Goal: Information Seeking & Learning: Check status

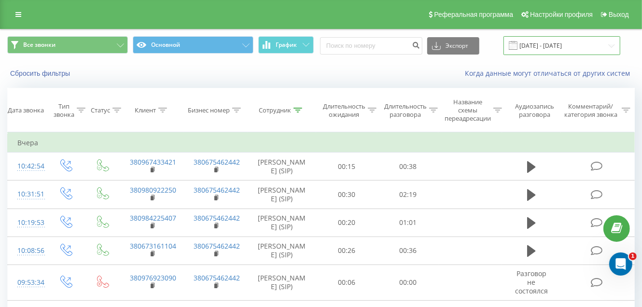
click at [613, 44] on input "[DATE] - [DATE]" at bounding box center [562, 45] width 117 height 19
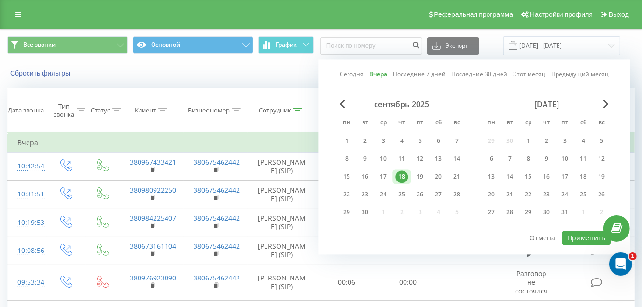
click at [422, 178] on div "19" at bounding box center [420, 176] width 13 height 13
click at [574, 236] on button "Применить" at bounding box center [586, 238] width 49 height 14
type input "[DATE] - [DATE]"
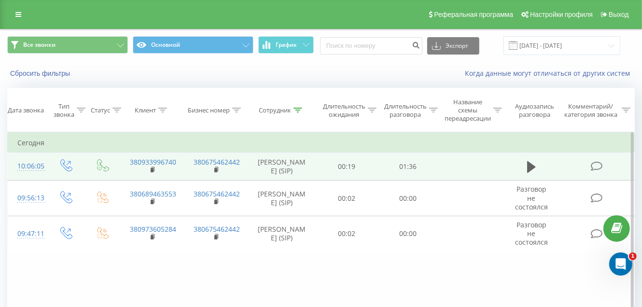
scroll to position [48, 0]
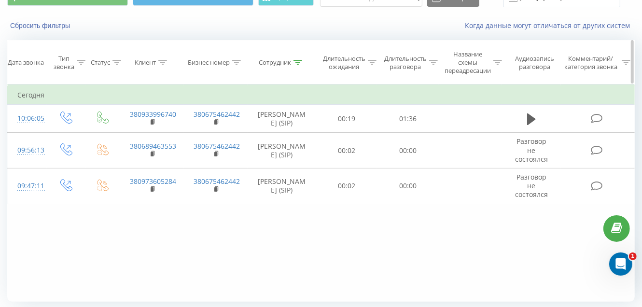
click at [297, 62] on icon at bounding box center [298, 62] width 9 height 5
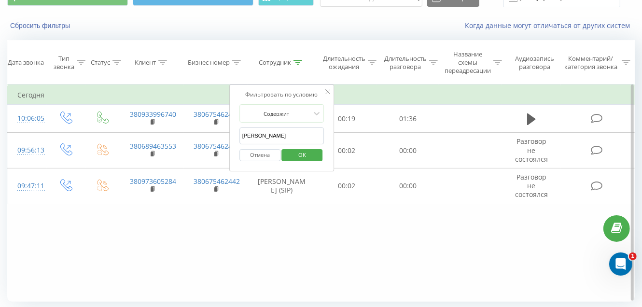
click at [290, 135] on input "[PERSON_NAME]" at bounding box center [282, 135] width 85 height 17
type input "Г"
click at [293, 152] on span "OK" at bounding box center [302, 154] width 27 height 15
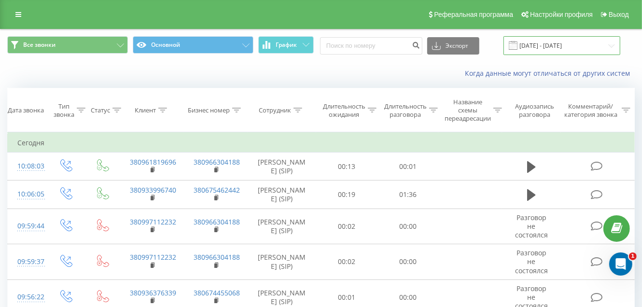
click at [614, 44] on input "[DATE] - [DATE]" at bounding box center [562, 45] width 117 height 19
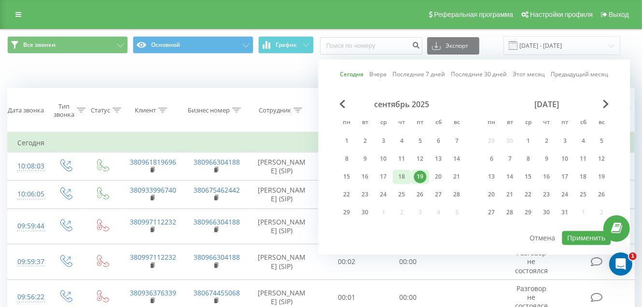
click at [406, 176] on div "18" at bounding box center [401, 176] width 13 height 13
click at [580, 238] on button "Применить" at bounding box center [586, 238] width 49 height 14
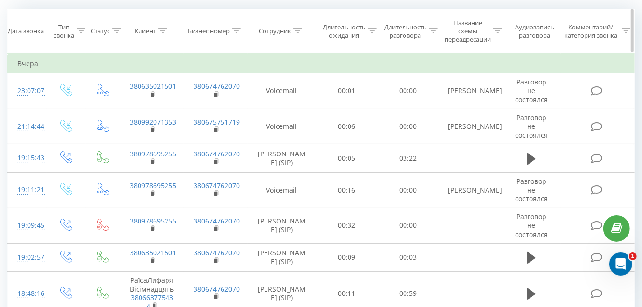
scroll to position [96, 0]
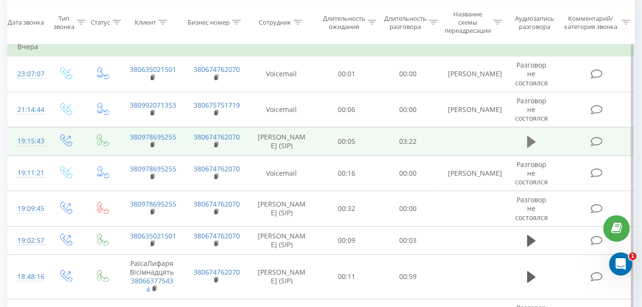
click at [532, 141] on icon at bounding box center [531, 142] width 9 height 12
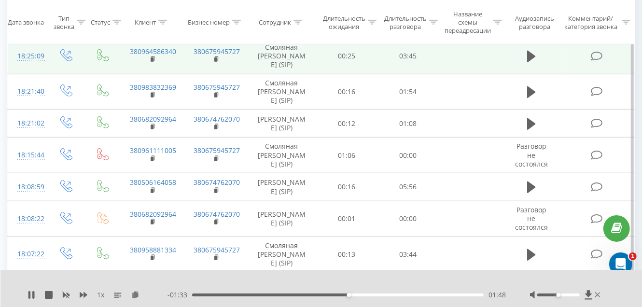
scroll to position [627, 0]
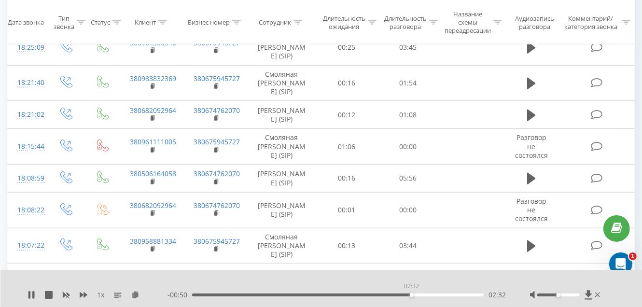
click at [411, 296] on div "02:32" at bounding box center [338, 295] width 292 height 3
click at [429, 296] on div "02:33" at bounding box center [338, 295] width 292 height 3
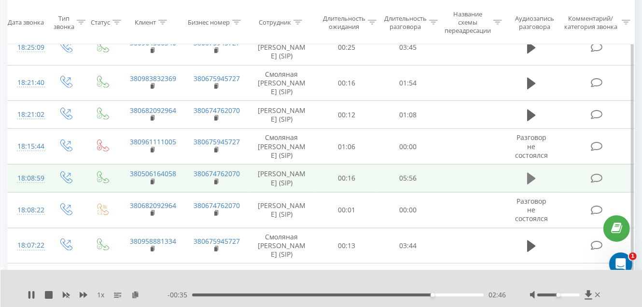
click at [531, 173] on icon at bounding box center [531, 179] width 9 height 12
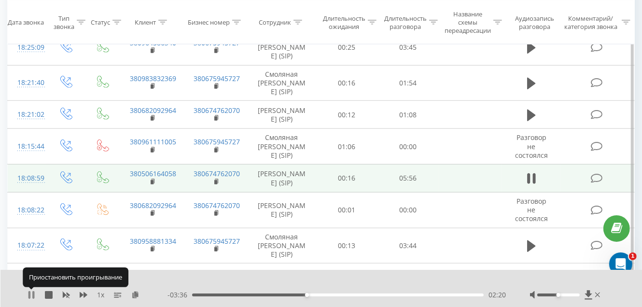
click at [30, 296] on icon at bounding box center [29, 295] width 2 height 8
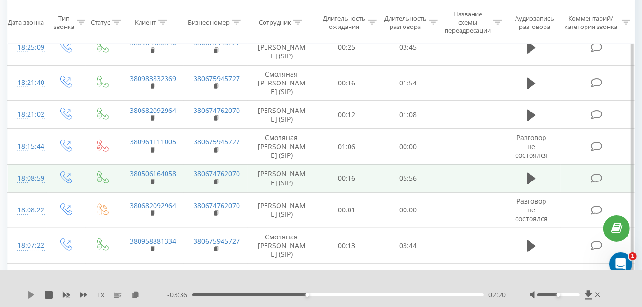
click at [29, 295] on icon at bounding box center [31, 295] width 6 height 8
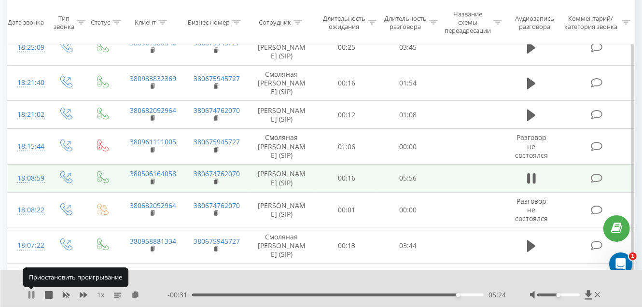
click at [31, 296] on icon at bounding box center [32, 295] width 8 height 8
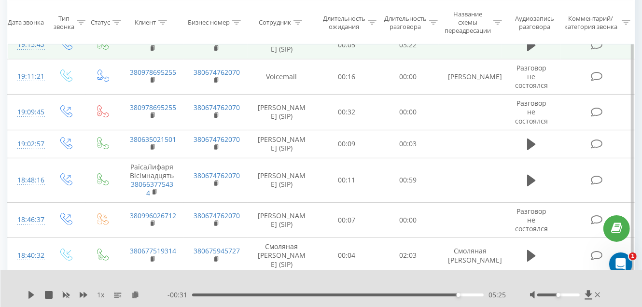
scroll to position [0, 0]
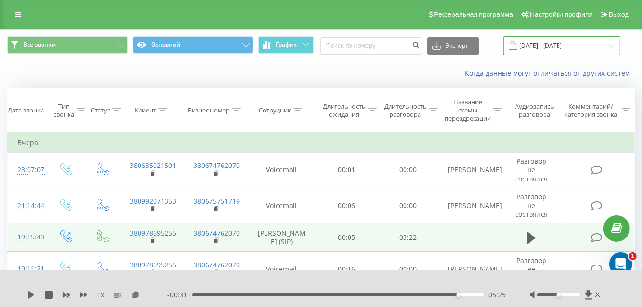
click at [611, 44] on input "[DATE] - [DATE]" at bounding box center [562, 45] width 117 height 19
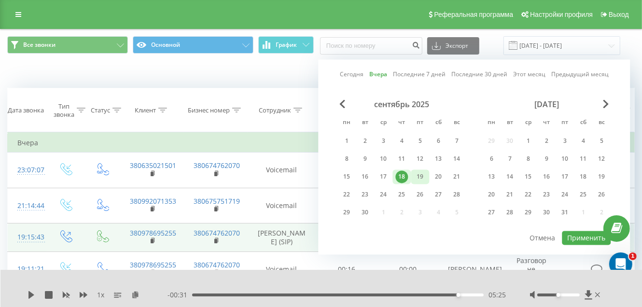
click at [422, 174] on div "19" at bounding box center [420, 176] width 13 height 13
click at [574, 235] on button "Применить" at bounding box center [586, 238] width 49 height 14
type input "[DATE] - [DATE]"
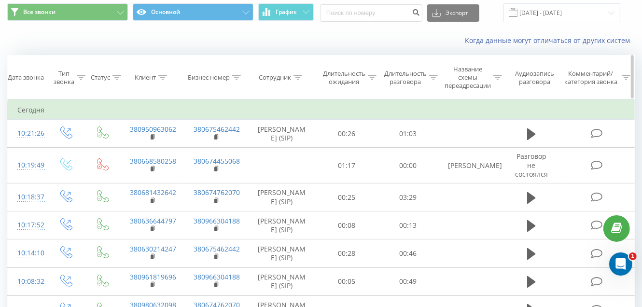
scroll to position [48, 0]
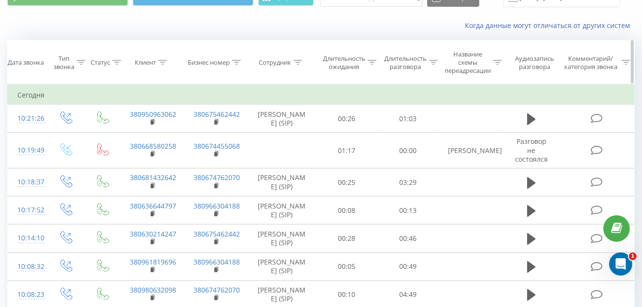
click at [297, 62] on icon at bounding box center [298, 62] width 9 height 5
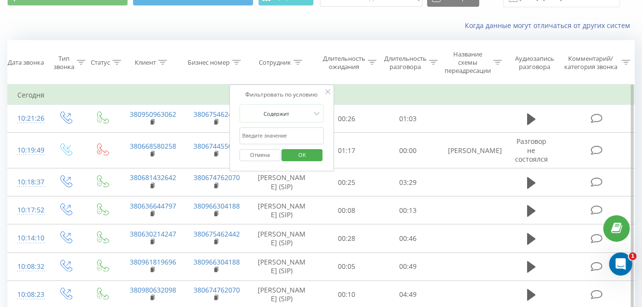
click at [282, 136] on input "text" at bounding box center [282, 135] width 85 height 17
type input "[PERSON_NAME]"
click at [295, 155] on span "OK" at bounding box center [302, 154] width 27 height 15
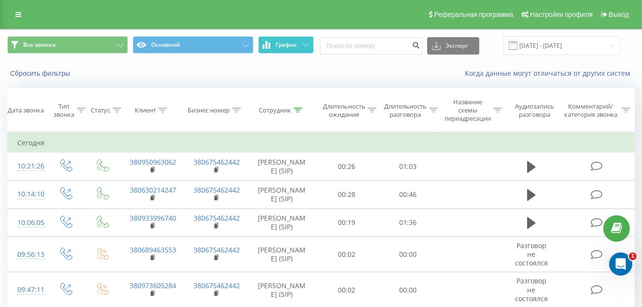
click at [305, 44] on icon at bounding box center [306, 44] width 7 height 3
